Goal: Information Seeking & Learning: Find specific fact

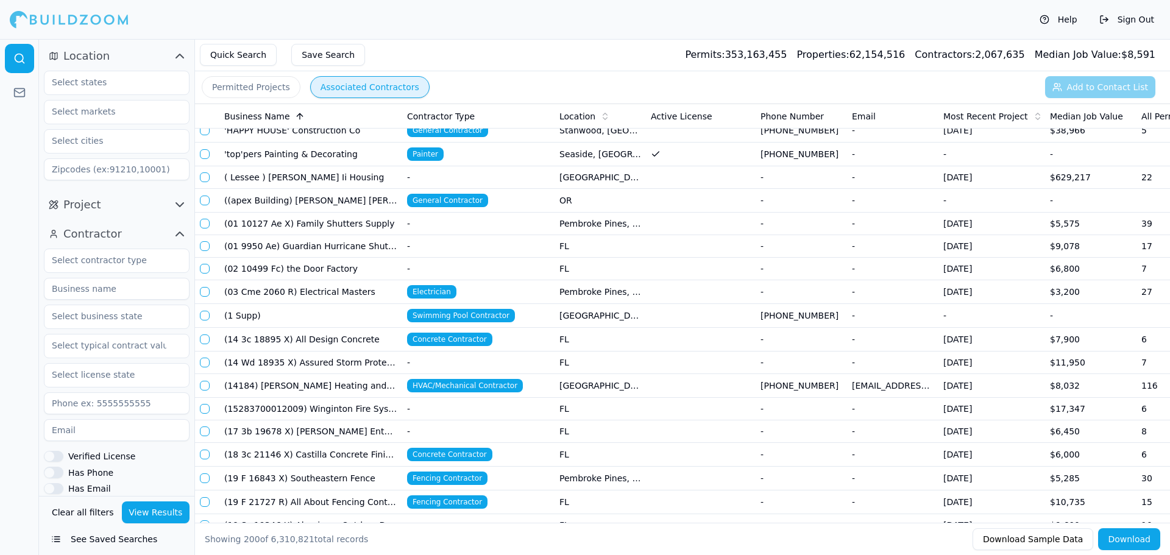
click at [105, 293] on input at bounding box center [117, 289] width 146 height 22
type input "[PERSON_NAME] construction innovations"
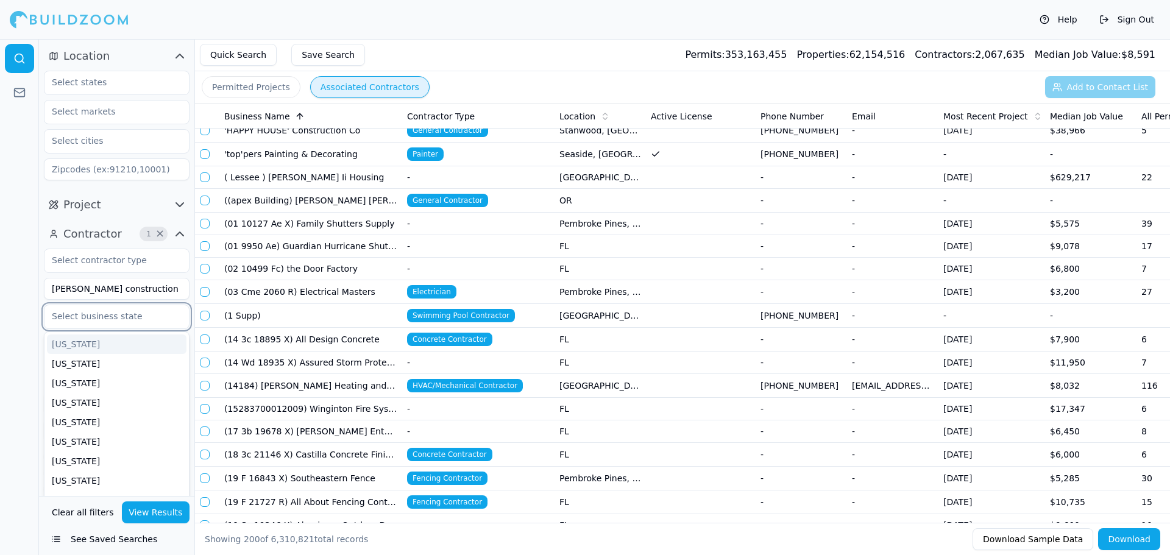
type input "g"
click at [99, 345] on div "[US_STATE]" at bounding box center [116, 343] width 139 height 19
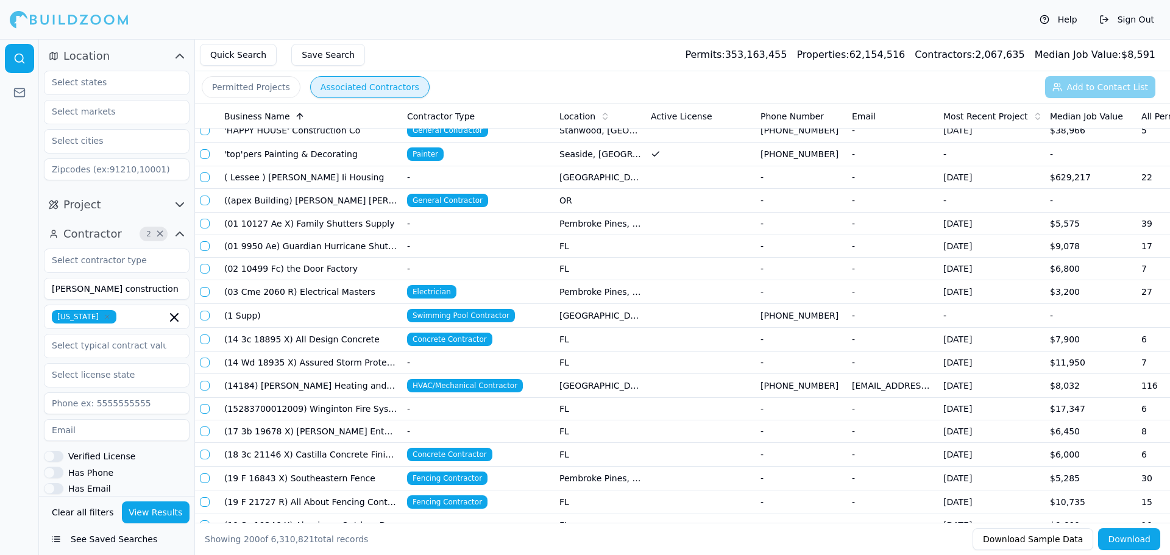
click at [144, 513] on button "View Results" at bounding box center [156, 512] width 68 height 22
